Goal: Task Accomplishment & Management: Complete application form

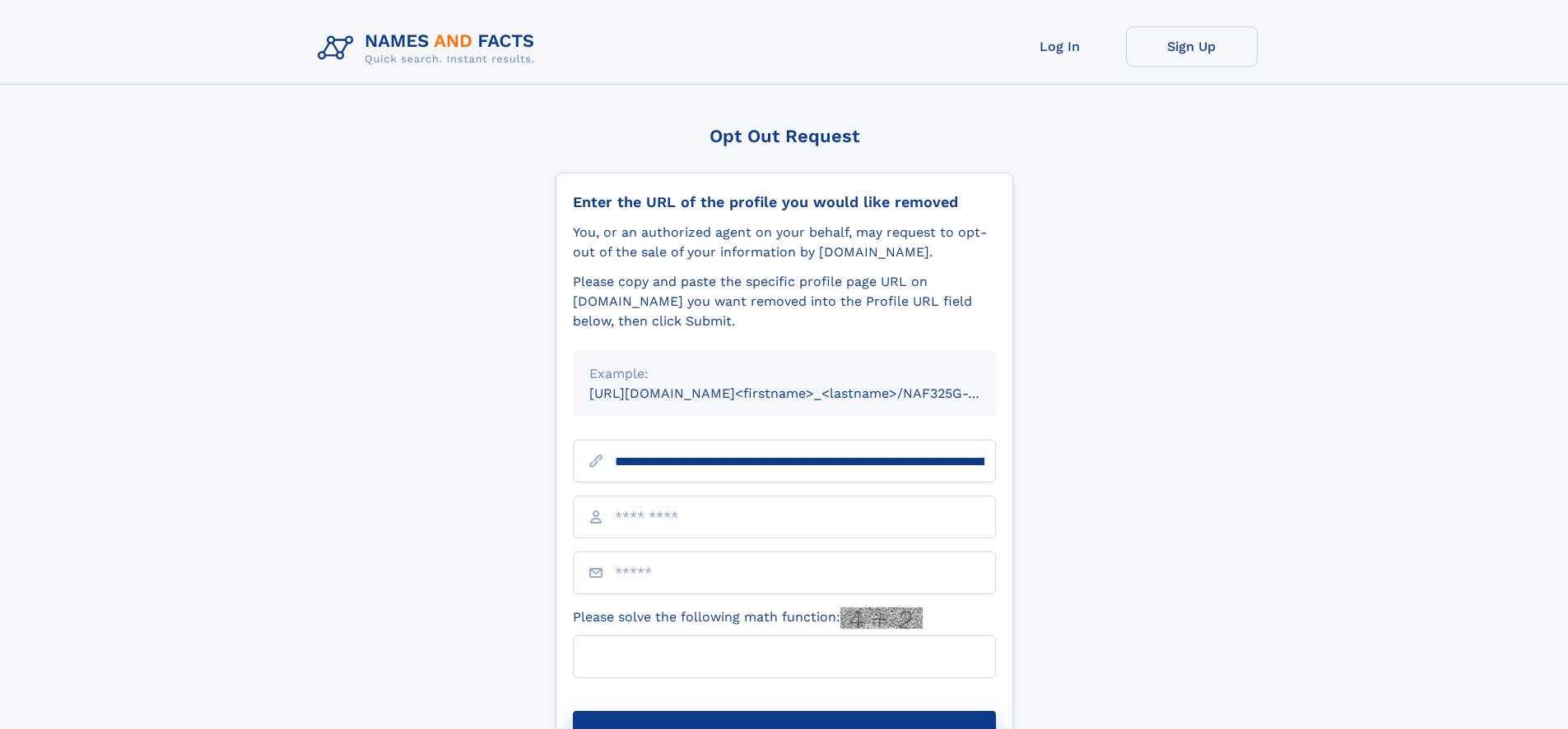
type input "**********"
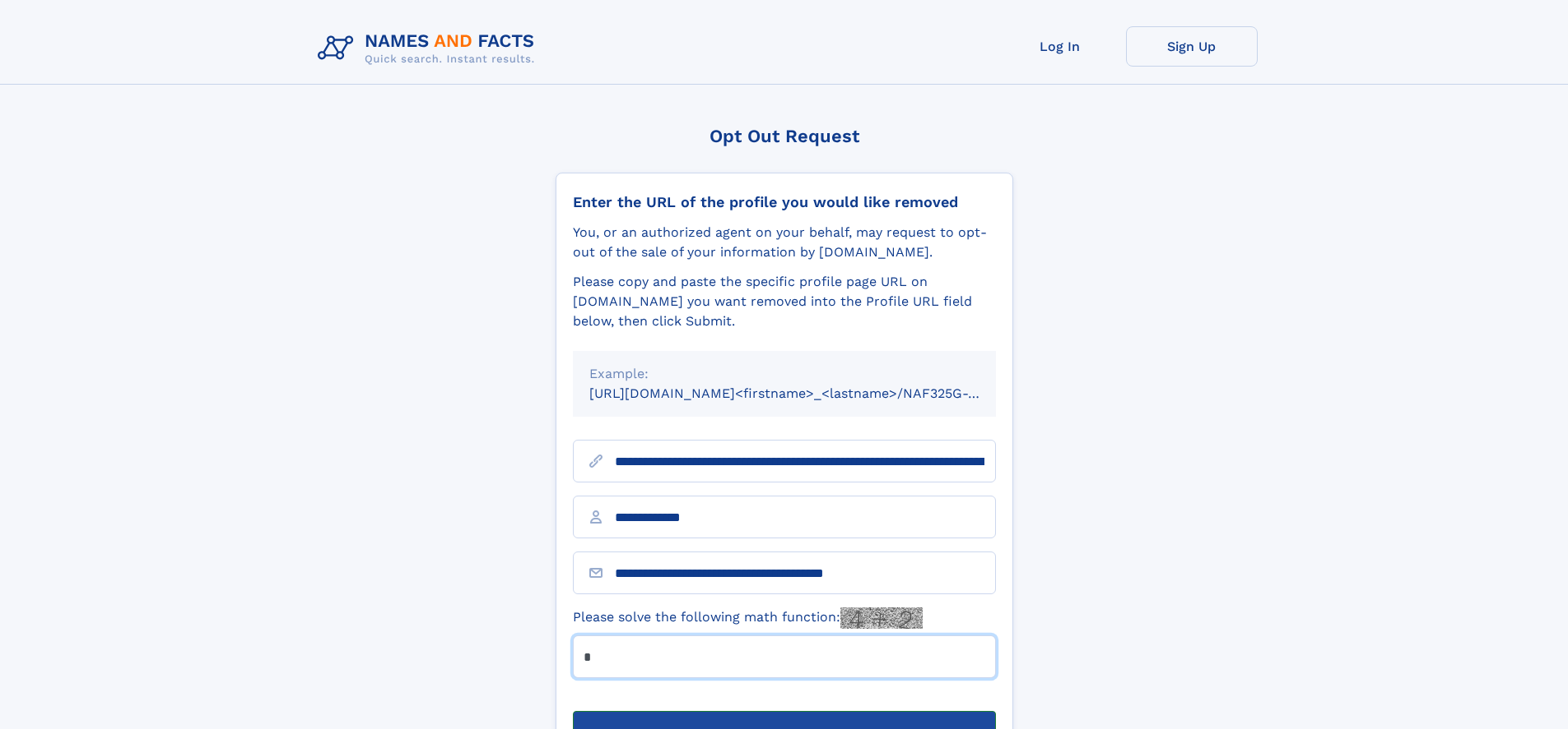
type input "*"
click at [784, 711] on button "Submit Opt Out Request" at bounding box center [784, 737] width 423 height 53
